Goal: Download file/media

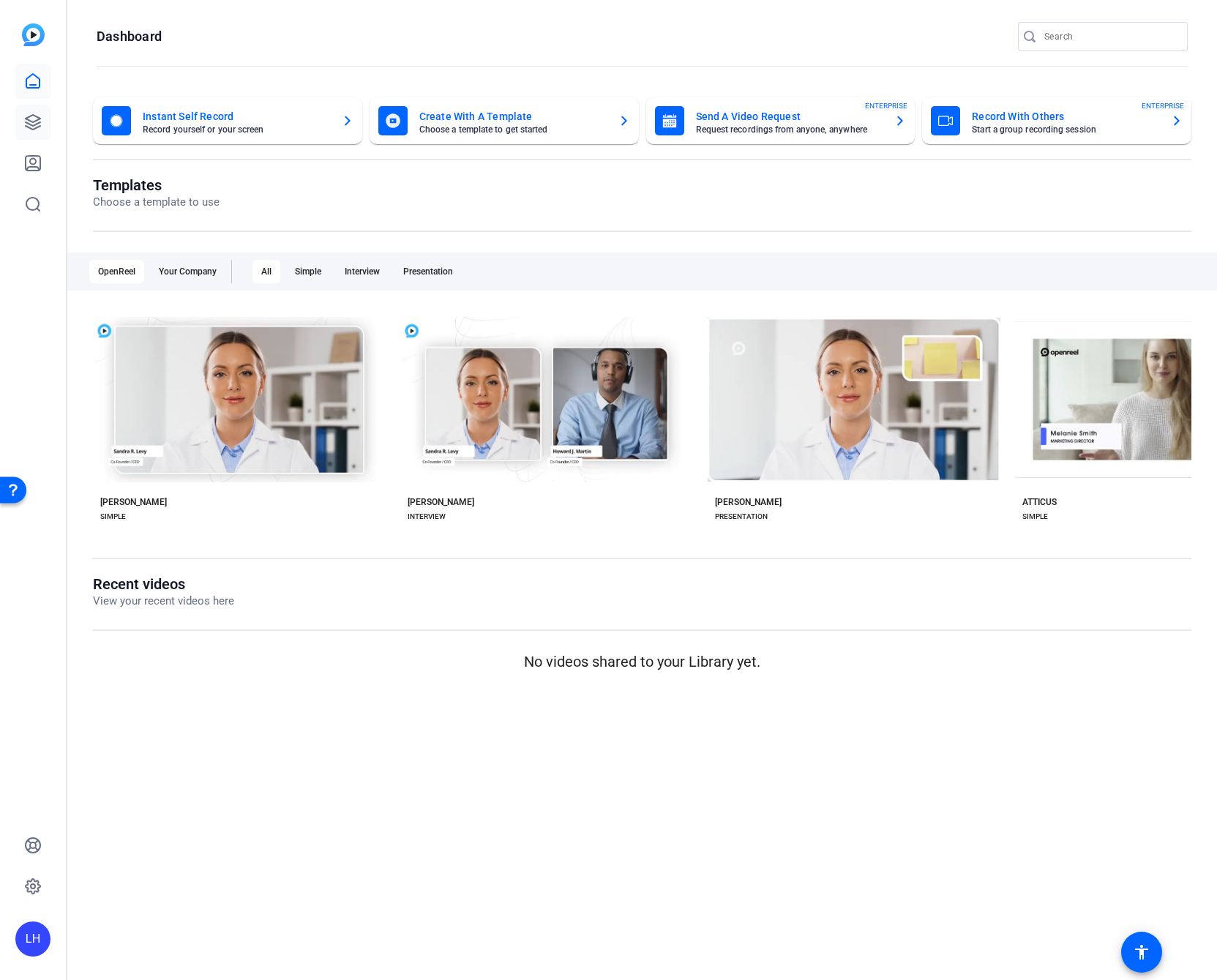
click at [39, 125] on icon at bounding box center [33, 122] width 18 height 18
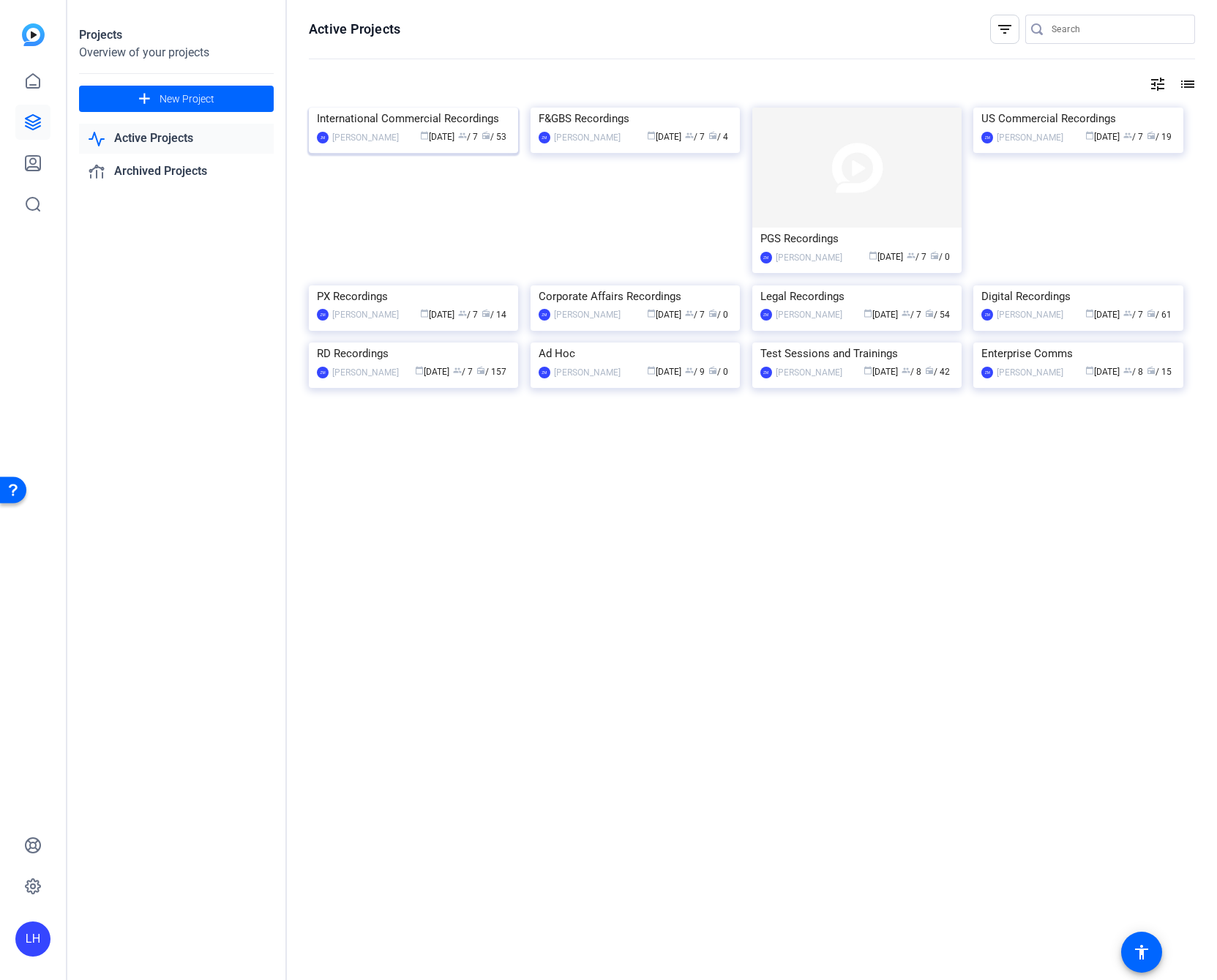
click at [420, 108] on img at bounding box center [413, 108] width 210 height 0
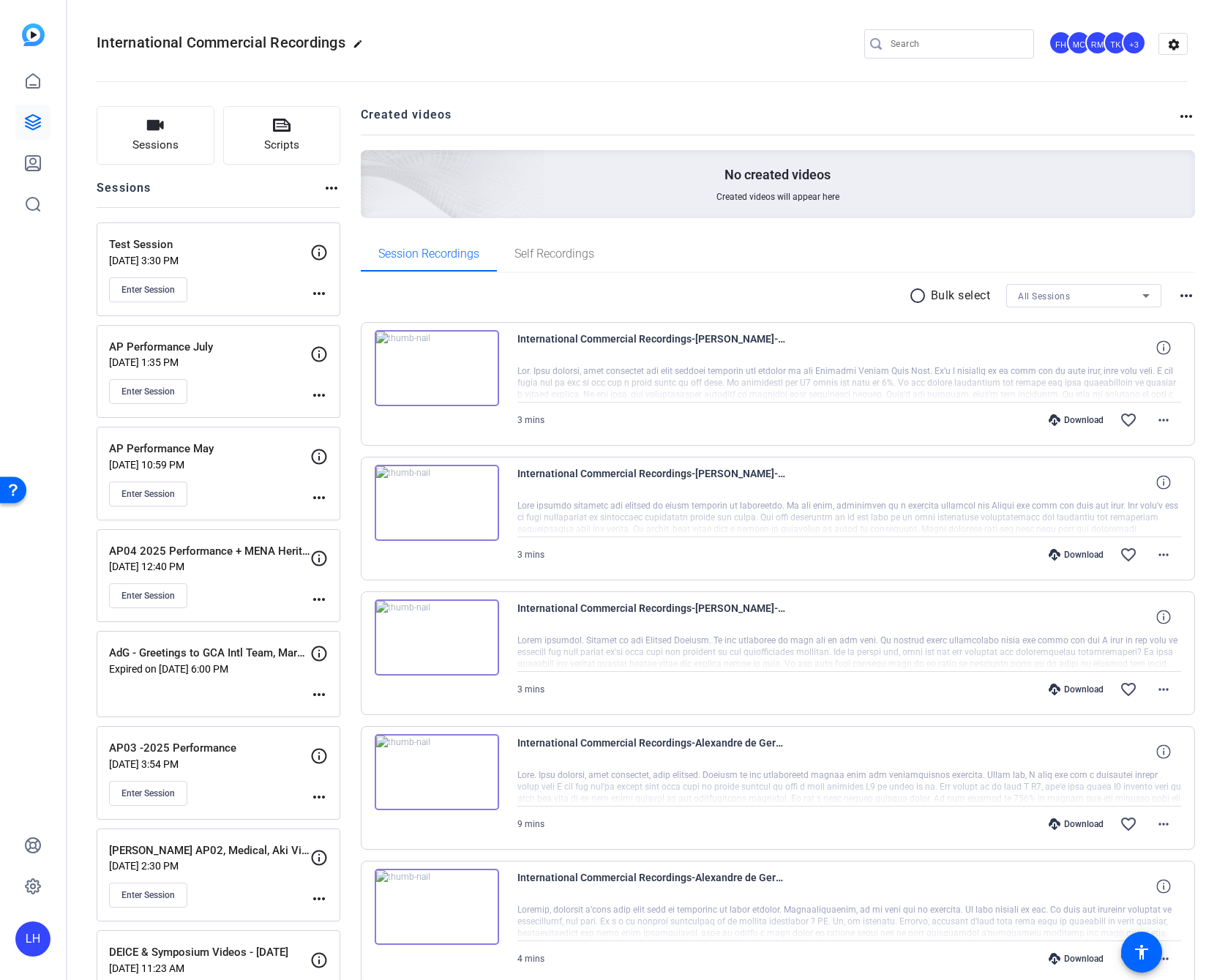
click at [1181, 116] on mat-icon "more_horiz" at bounding box center [1186, 116] width 18 height 18
click at [1164, 133] on span "View Archived Projects" at bounding box center [1128, 137] width 96 height 18
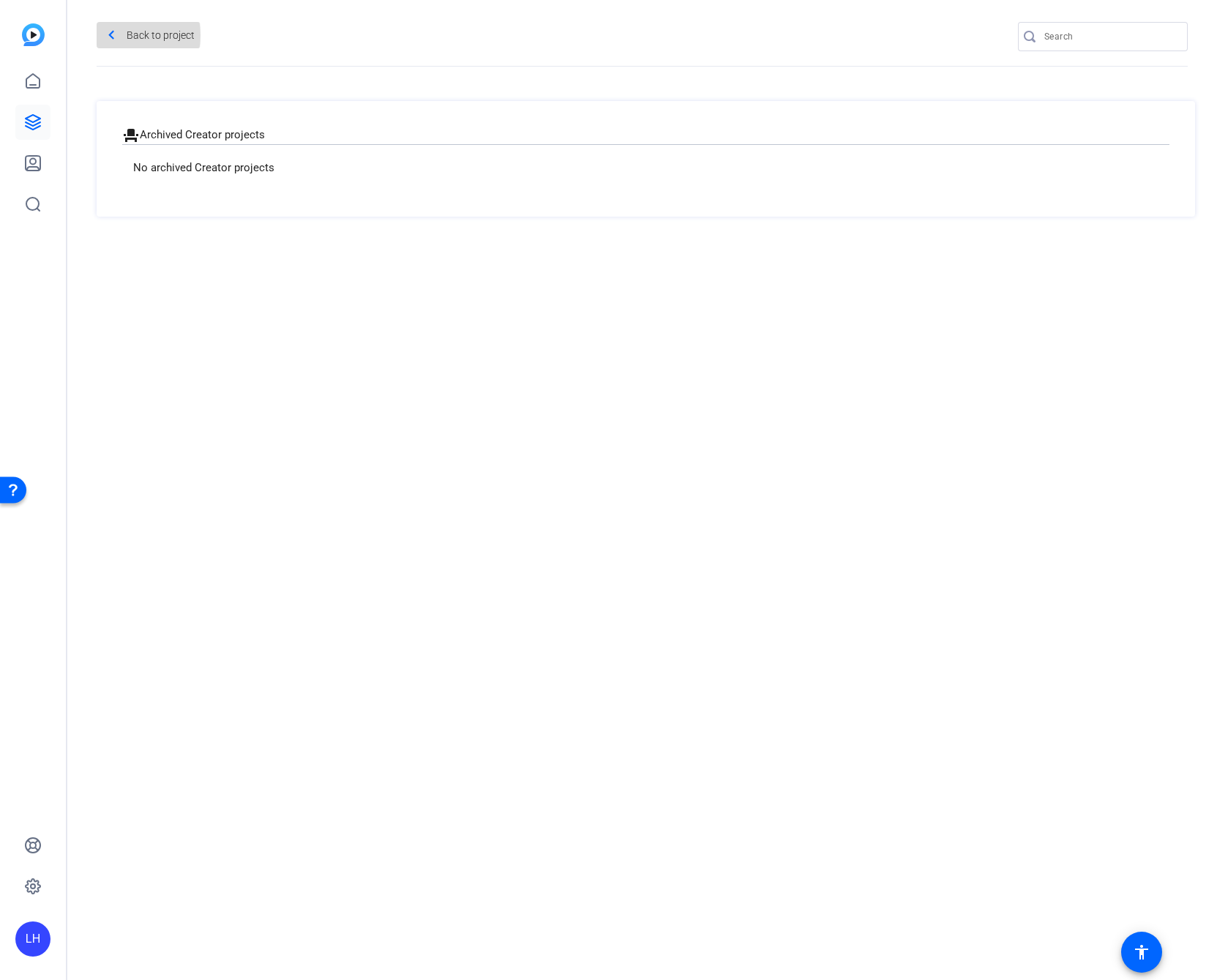
click at [124, 35] on span at bounding box center [148, 35] width 104 height 35
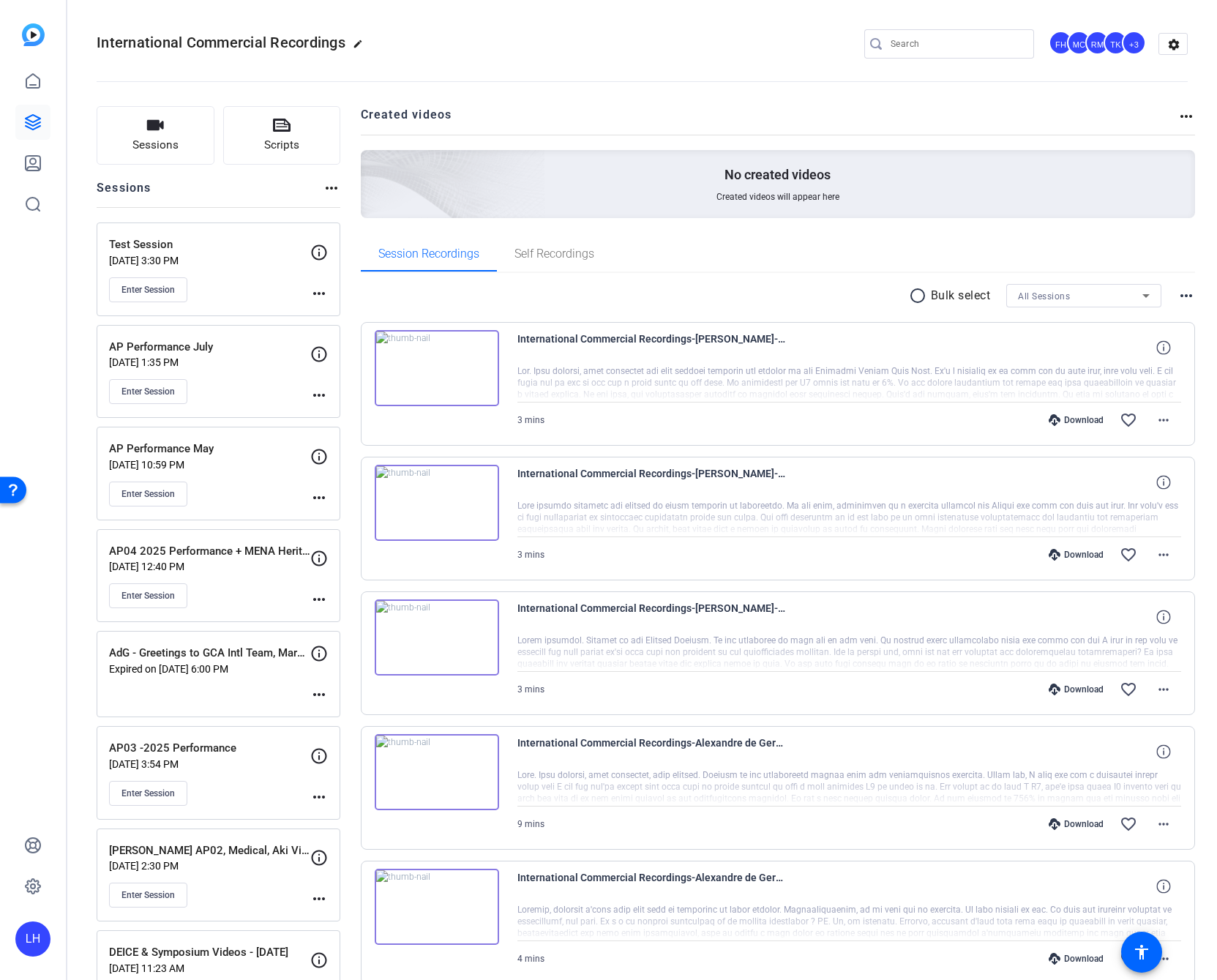
click at [1178, 120] on mat-icon "more_horiz" at bounding box center [1186, 116] width 18 height 18
click at [1120, 141] on span "View Archived Projects" at bounding box center [1128, 137] width 96 height 18
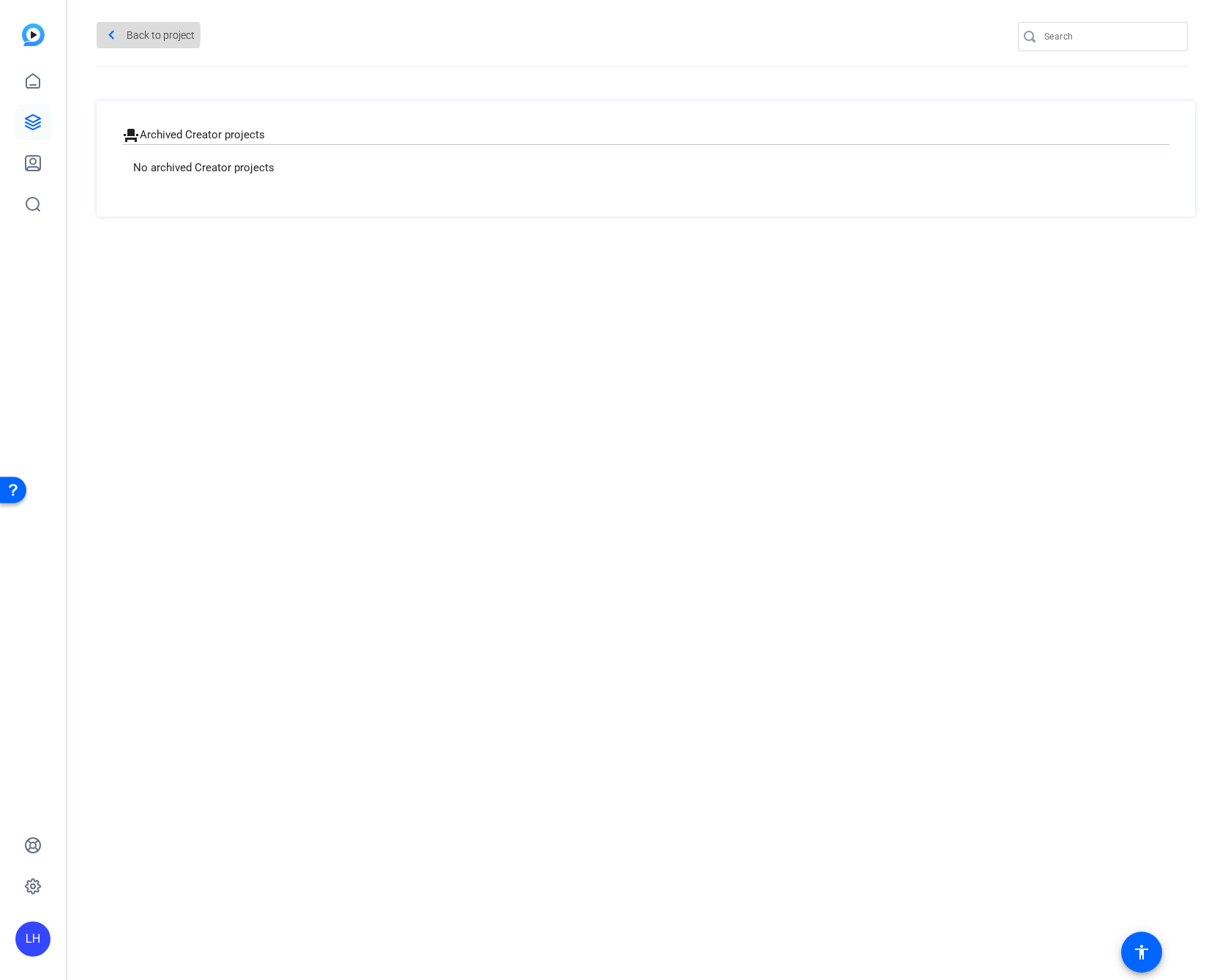
click at [115, 35] on mat-icon "navigate_before" at bounding box center [112, 35] width 18 height 18
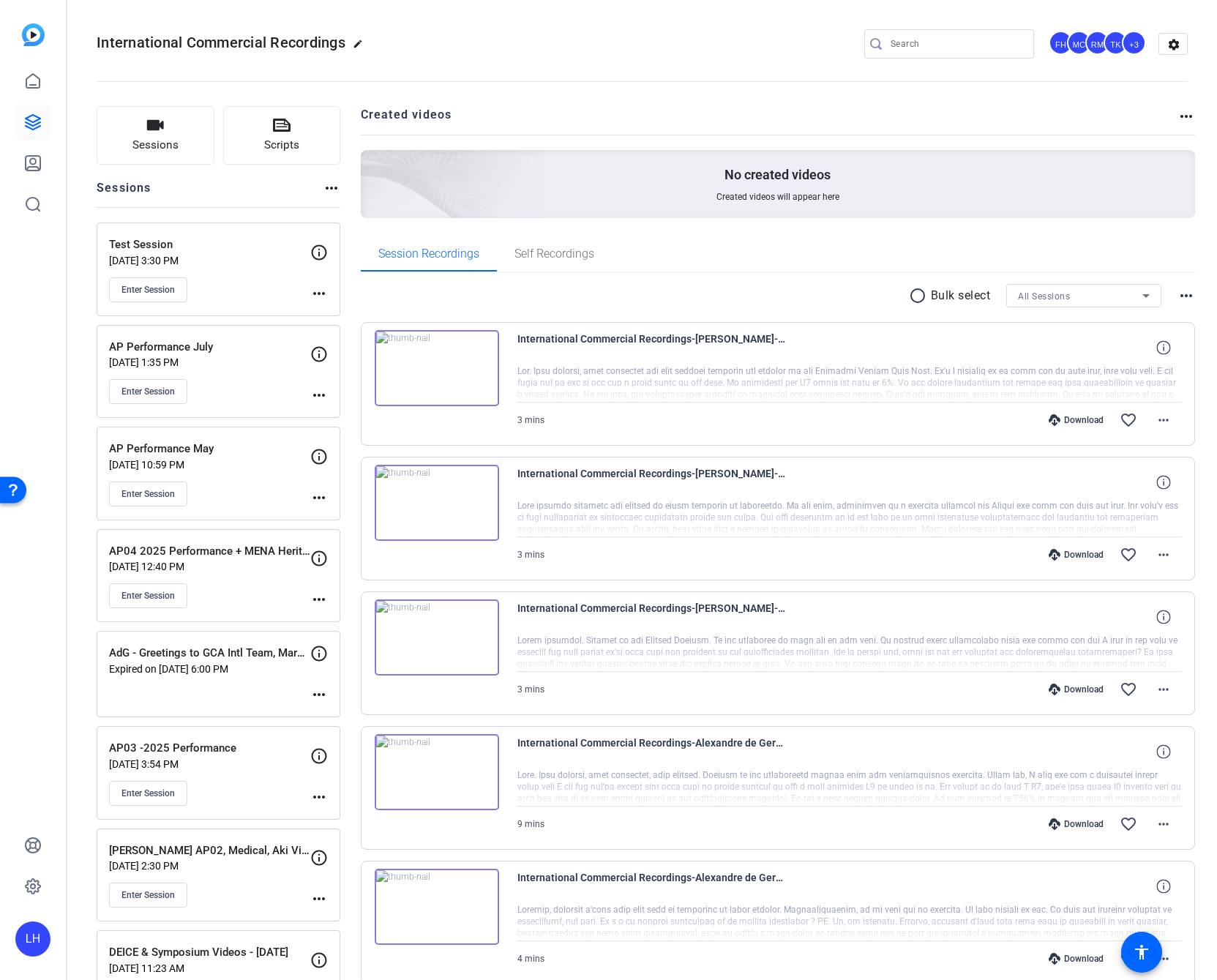
click at [1183, 295] on mat-icon "more_horiz" at bounding box center [1186, 296] width 18 height 18
click at [1173, 315] on span "View Archived Clips" at bounding box center [1134, 315] width 83 height 18
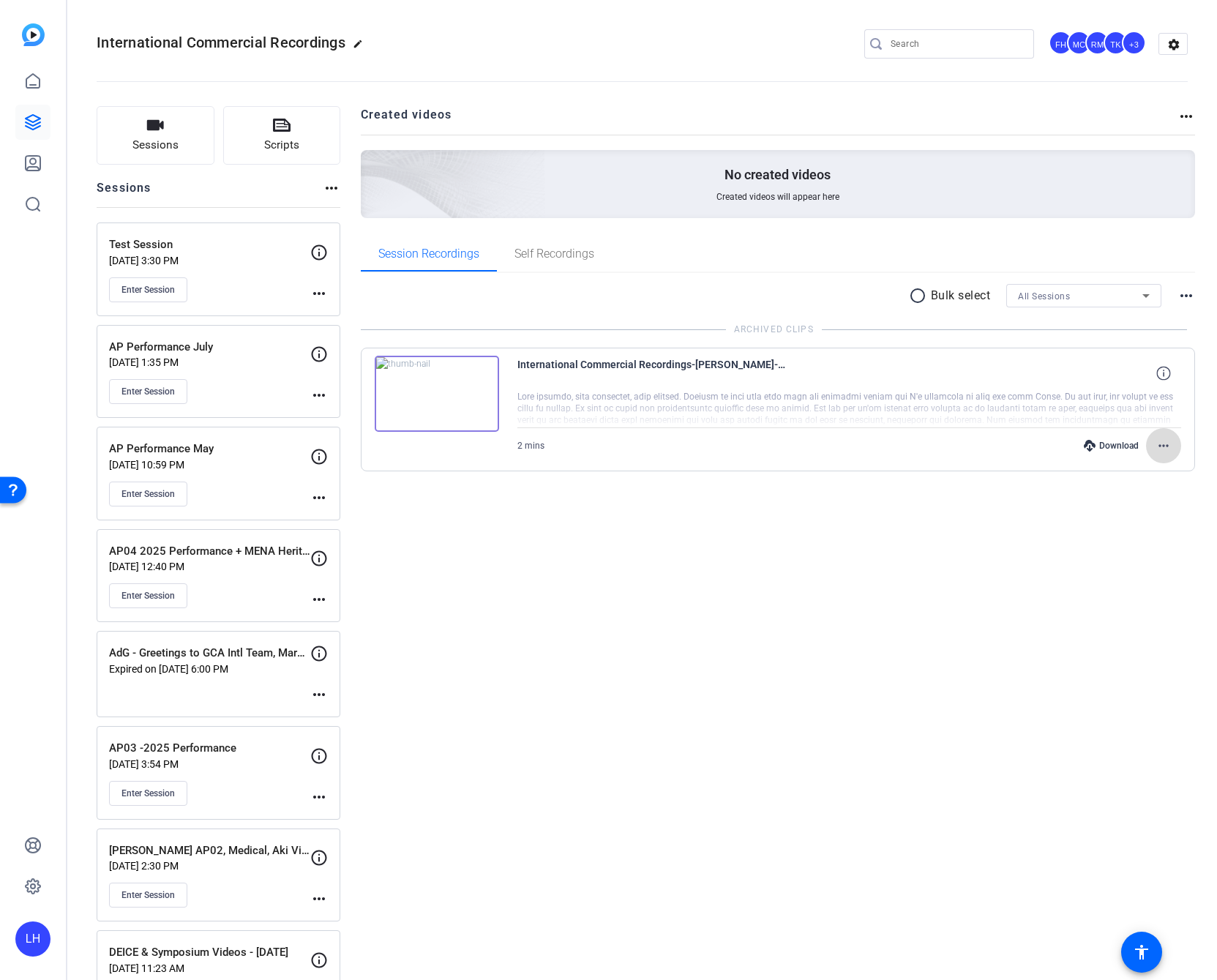
click at [1156, 441] on mat-icon "more_horiz" at bounding box center [1164, 446] width 18 height 18
click at [1152, 472] on span "Restore clip" at bounding box center [1133, 476] width 59 height 18
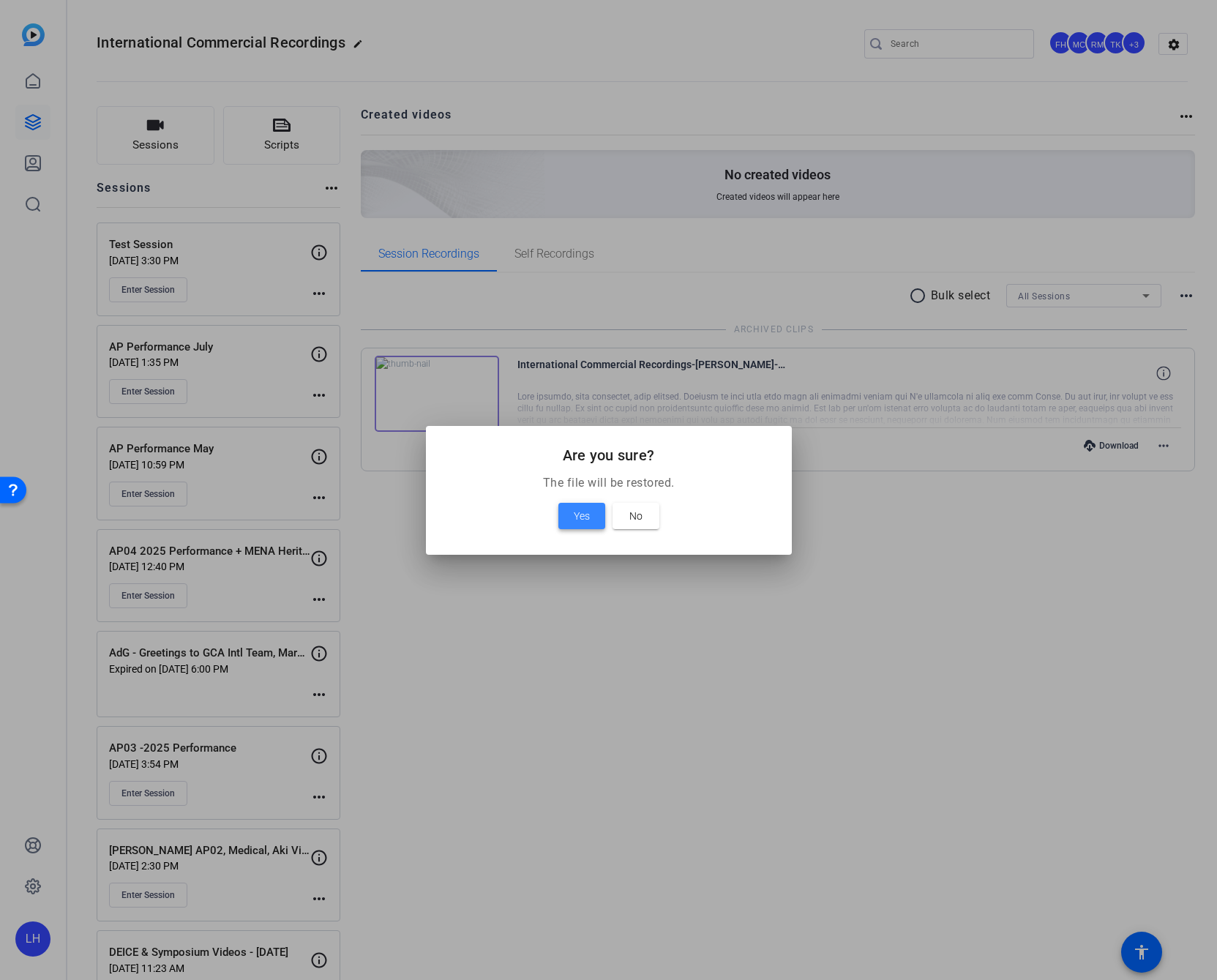
click at [586, 524] on span "Yes" at bounding box center [582, 516] width 16 height 18
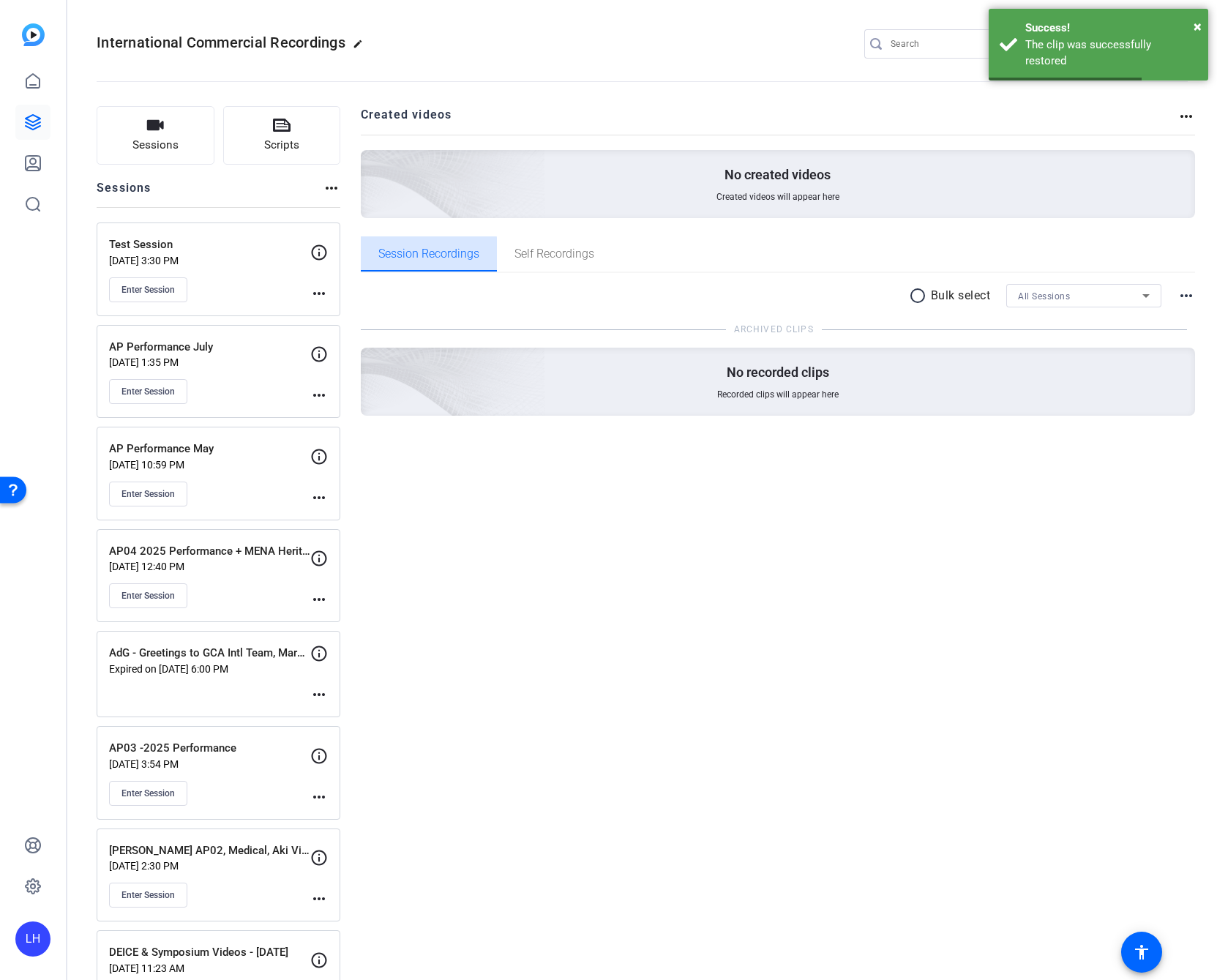
click at [412, 259] on span "Session Recordings" at bounding box center [429, 254] width 101 height 12
click at [1178, 294] on mat-icon "more_horiz" at bounding box center [1186, 296] width 18 height 18
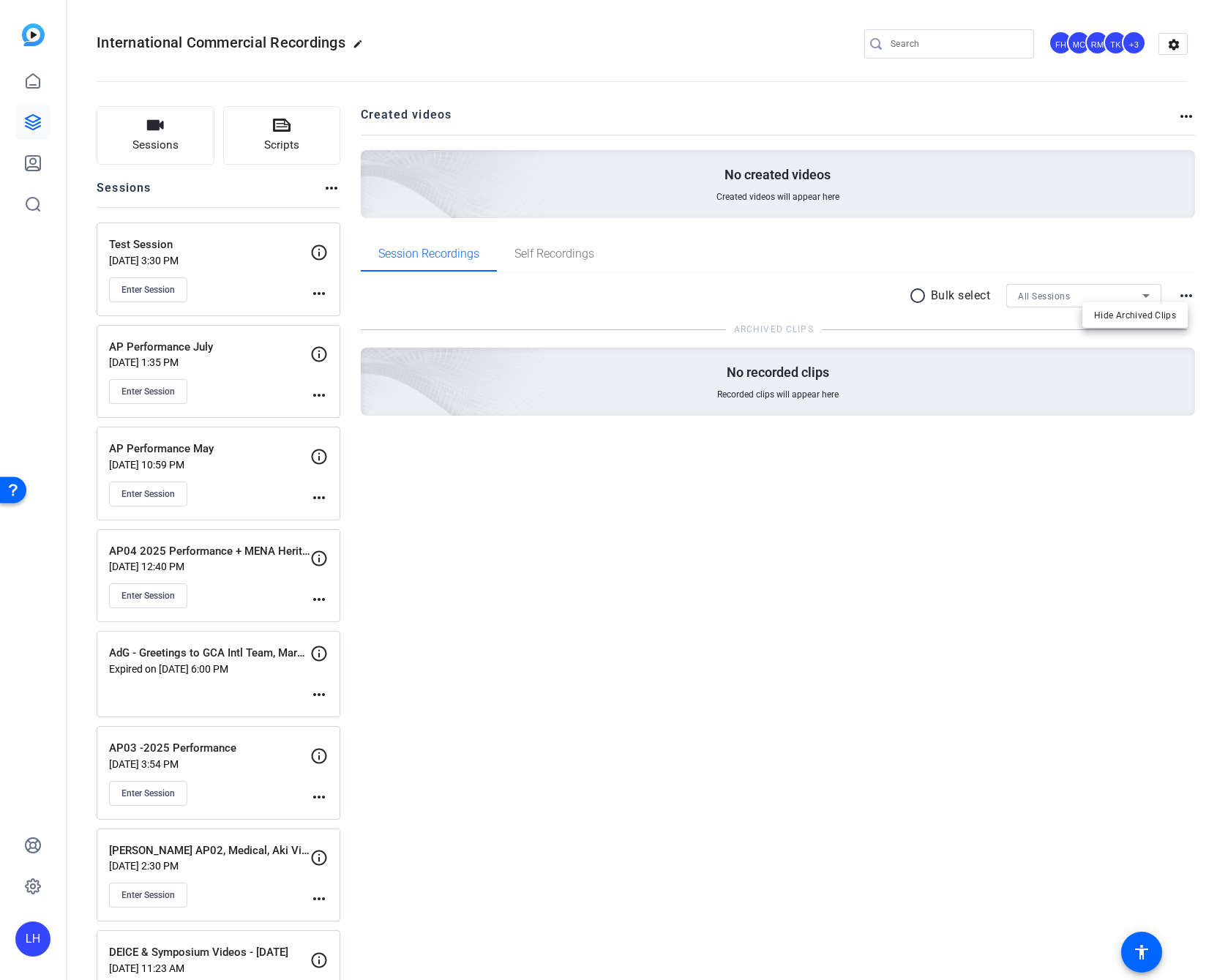
click at [1077, 222] on div at bounding box center [608, 490] width 1217 height 980
click at [562, 259] on span "Self Recordings" at bounding box center [553, 254] width 80 height 12
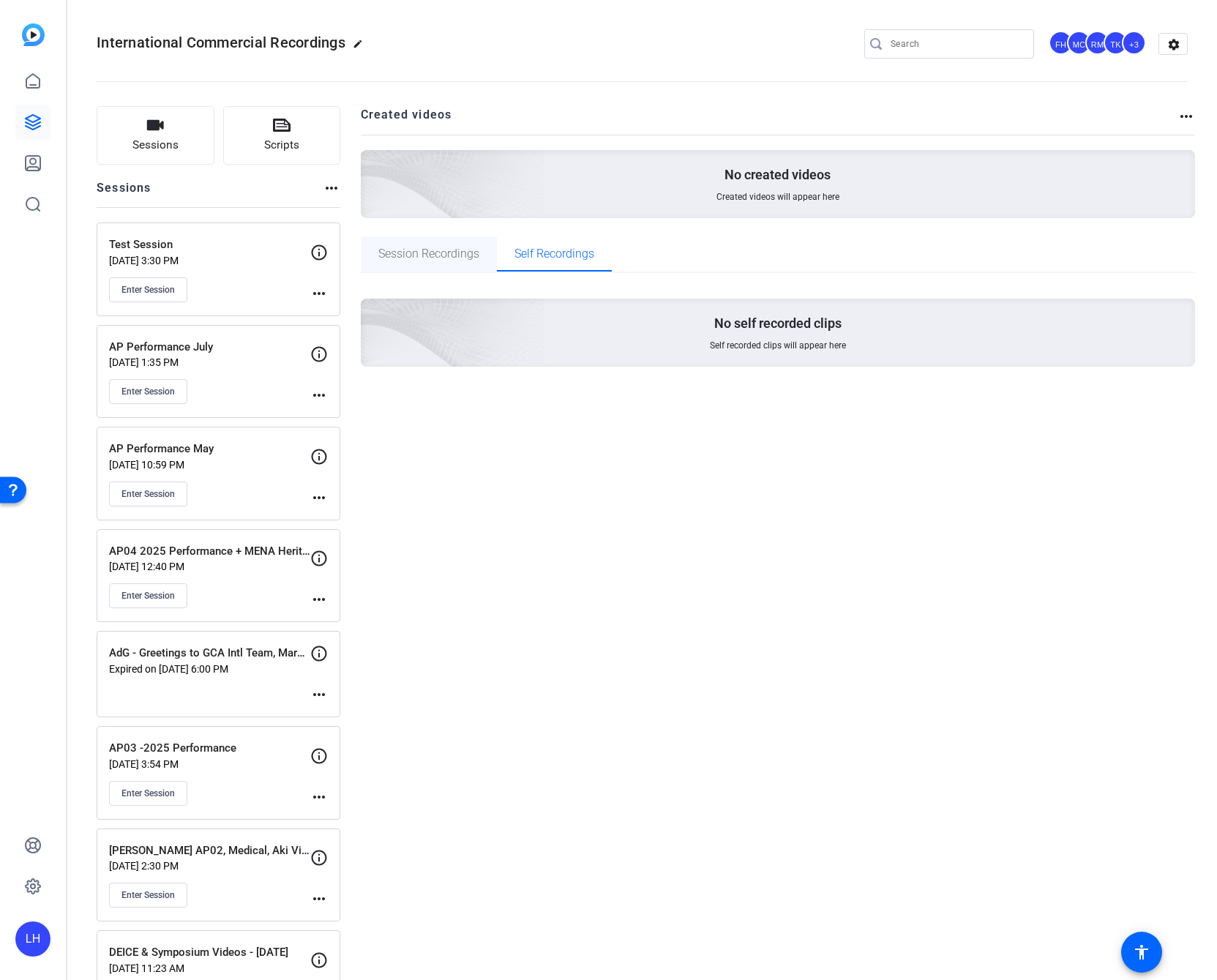
click at [451, 257] on span "Session Recordings" at bounding box center [429, 254] width 101 height 12
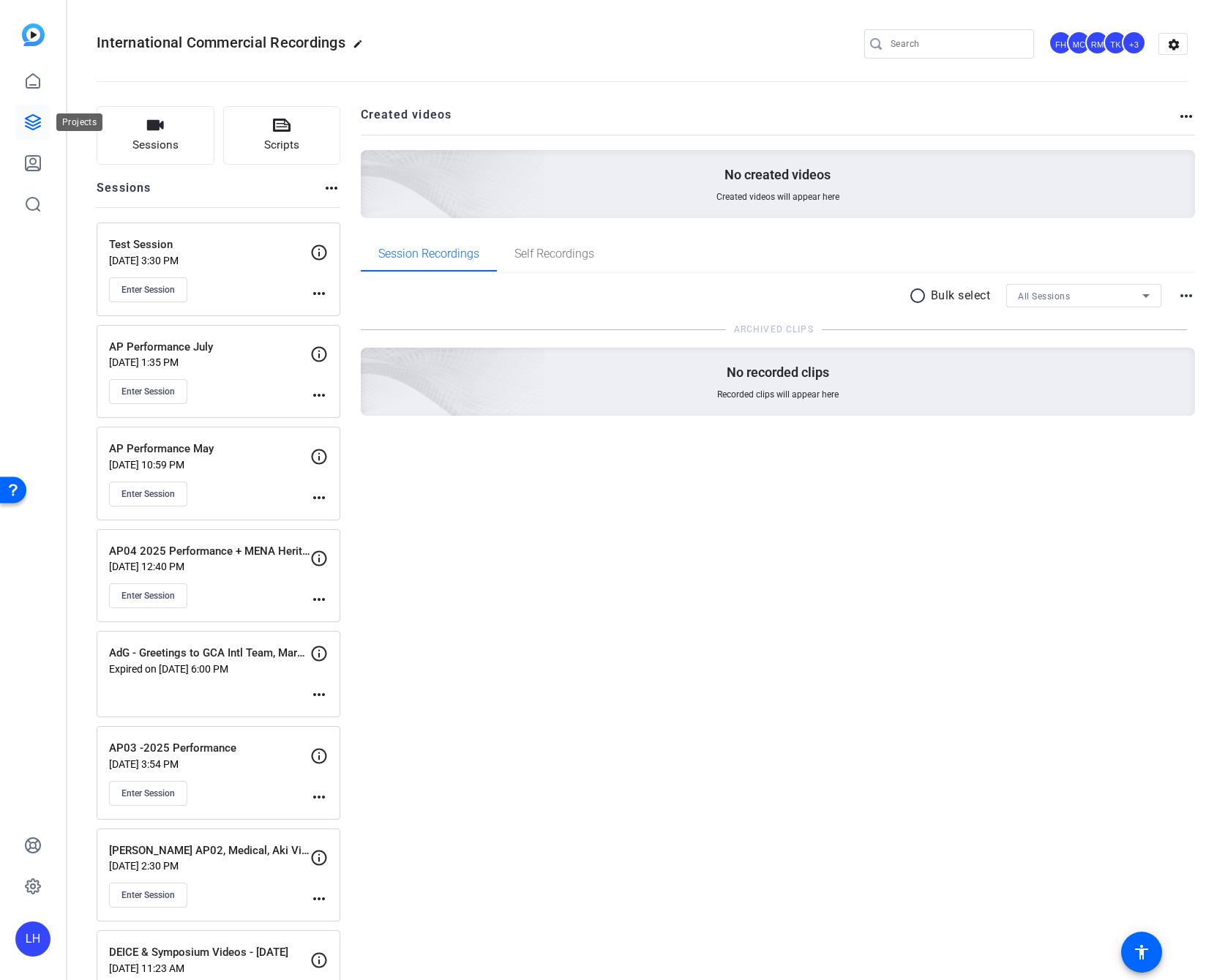
click at [42, 125] on link at bounding box center [33, 122] width 35 height 35
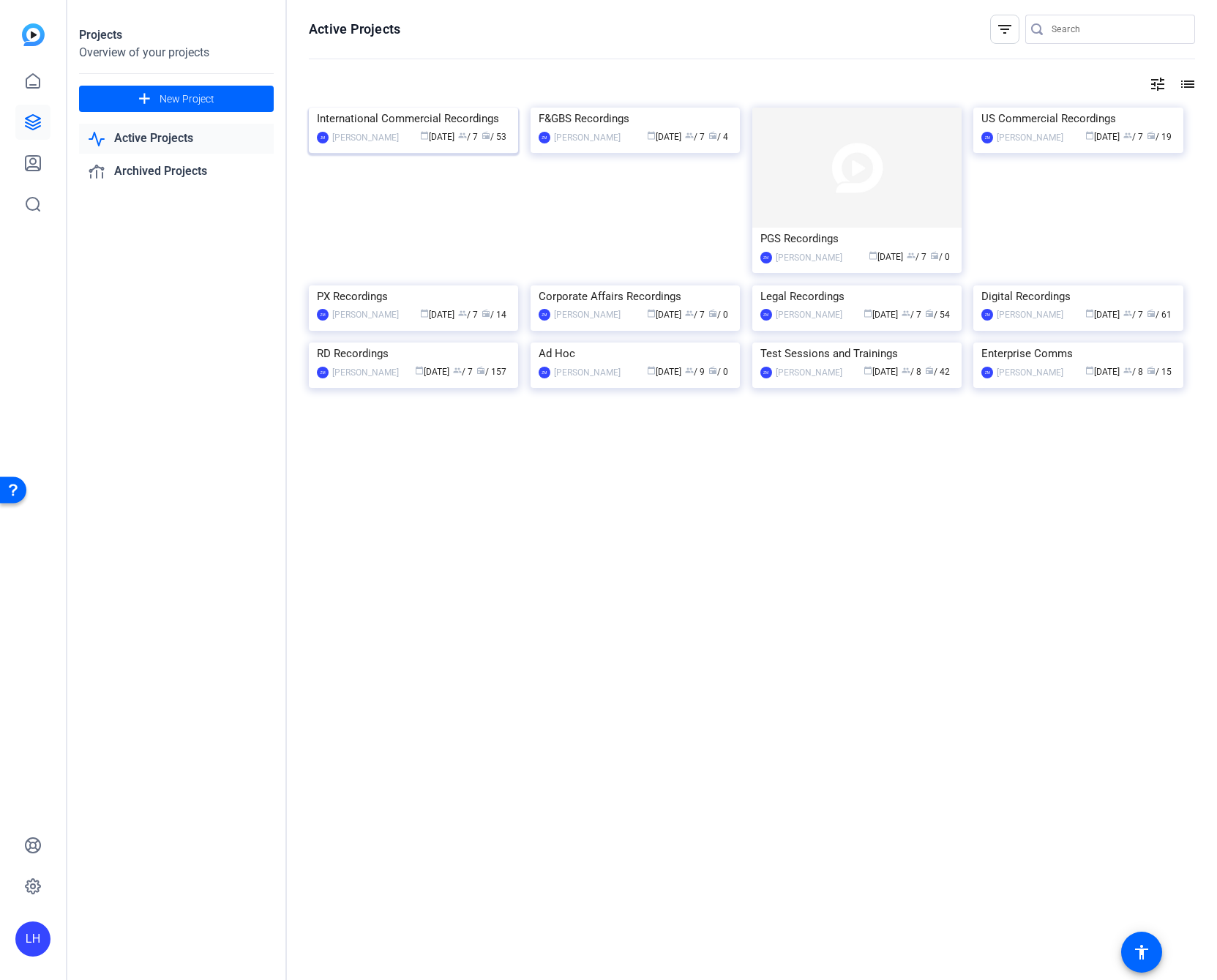
click at [440, 108] on img at bounding box center [413, 108] width 210 height 0
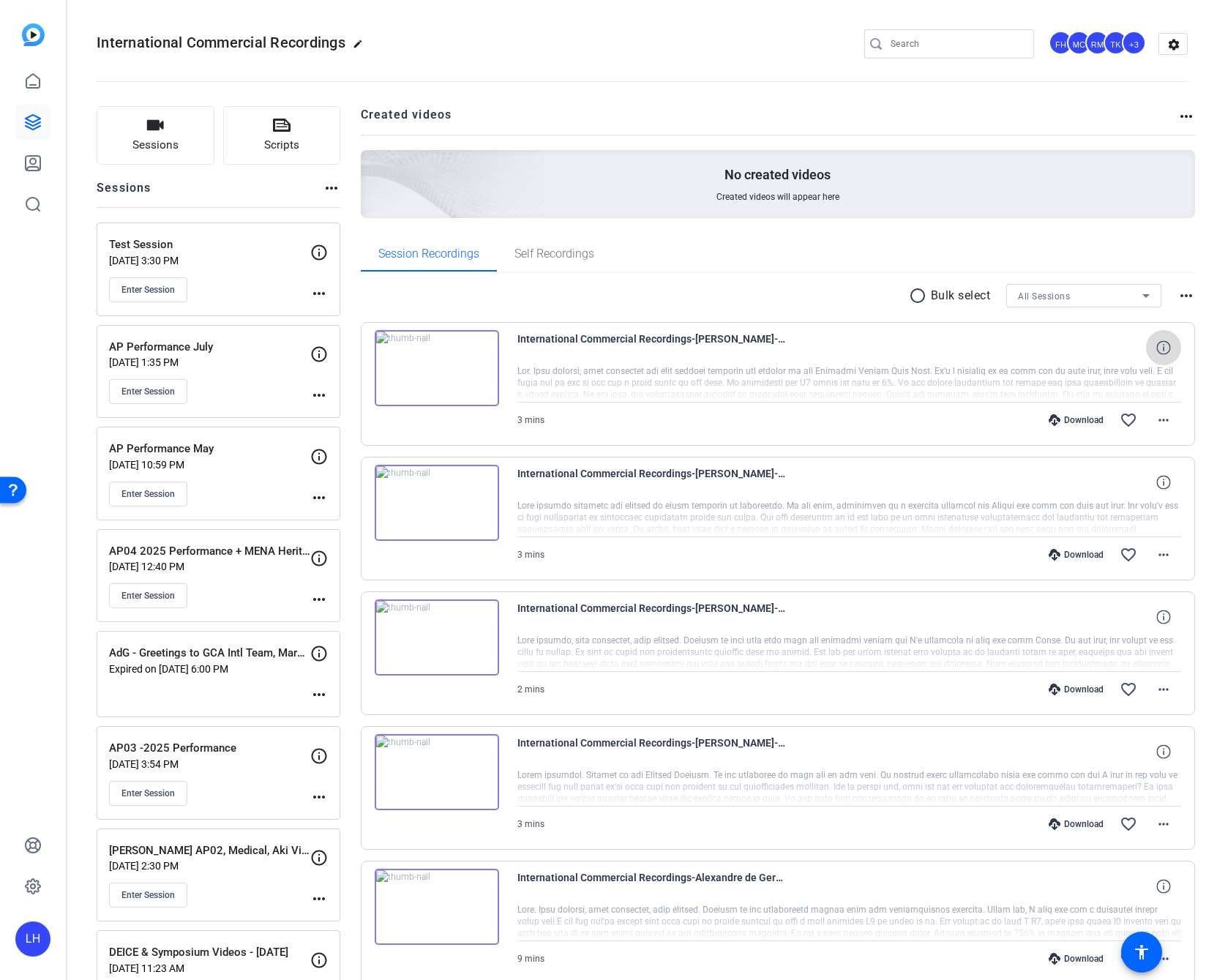
click at [1158, 350] on icon at bounding box center [1162, 347] width 14 height 14
click at [1162, 342] on mat-icon "close" at bounding box center [1164, 348] width 18 height 18
click at [670, 611] on span "International Commercial Recordings-[PERSON_NAME]-AP Performance May-2025-09-22…" at bounding box center [652, 617] width 271 height 35
click at [1066, 694] on div "Download" at bounding box center [1076, 689] width 70 height 12
click at [638, 66] on openreel-divider-bar at bounding box center [642, 77] width 1091 height 45
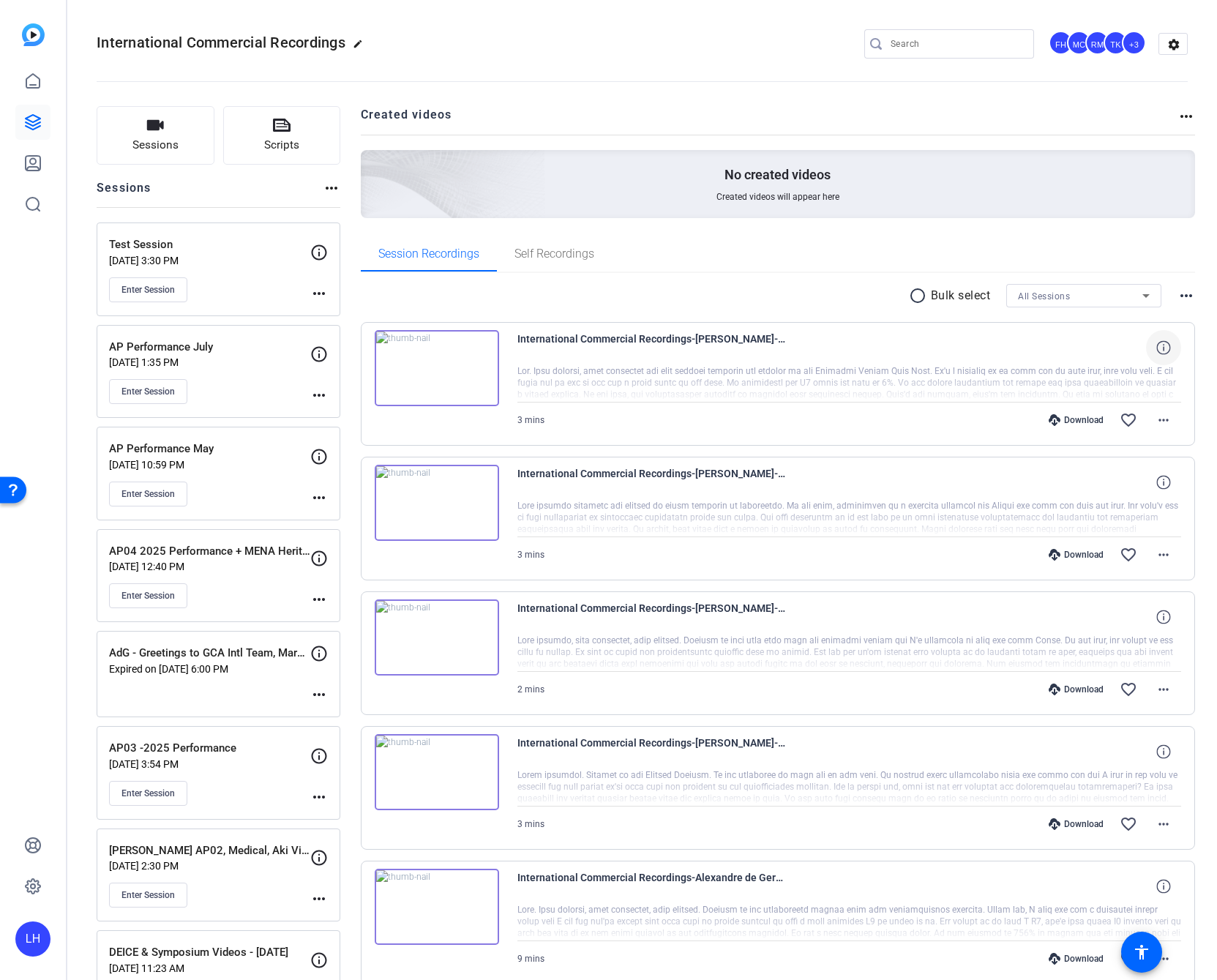
click at [639, 306] on div "radio_button_unchecked Bulk select All Sessions more_horiz" at bounding box center [778, 295] width 835 height 23
click at [1165, 689] on span at bounding box center [1164, 689] width 35 height 35
click at [1145, 749] on span "Download MP4" at bounding box center [1117, 757] width 88 height 18
click at [20, 310] on div "LH" at bounding box center [33, 490] width 66 height 980
